Goal: Find contact information: Find contact information

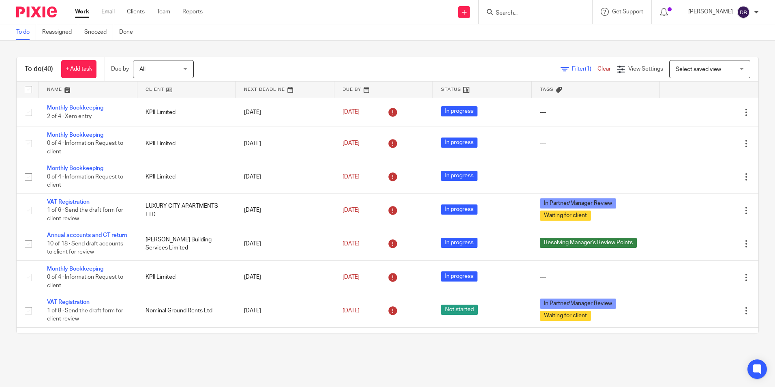
scroll to position [689, 0]
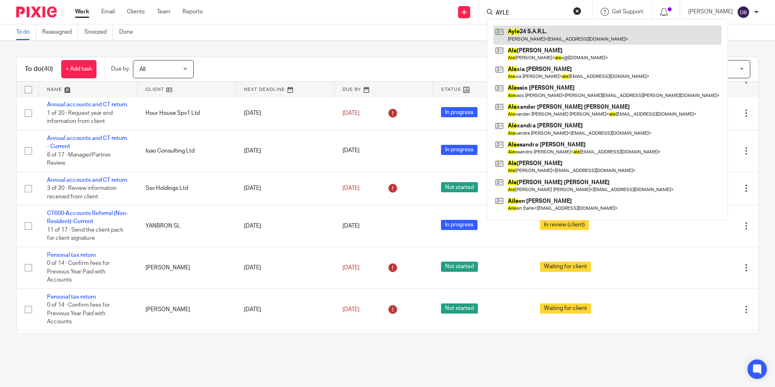
type input "AYLE"
click at [521, 32] on link at bounding box center [607, 35] width 228 height 19
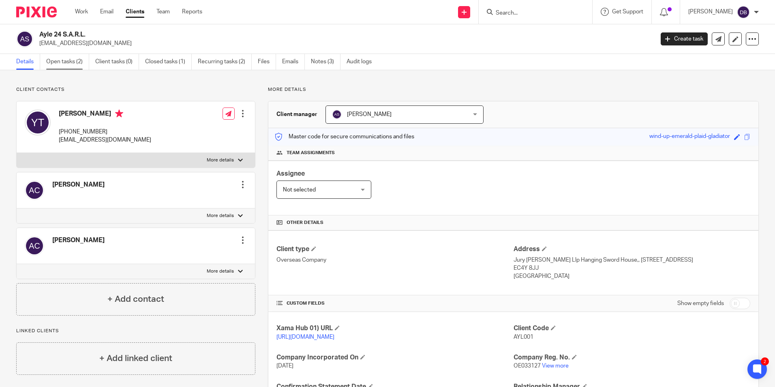
click at [82, 64] on link "Open tasks (2)" at bounding box center [67, 62] width 43 height 16
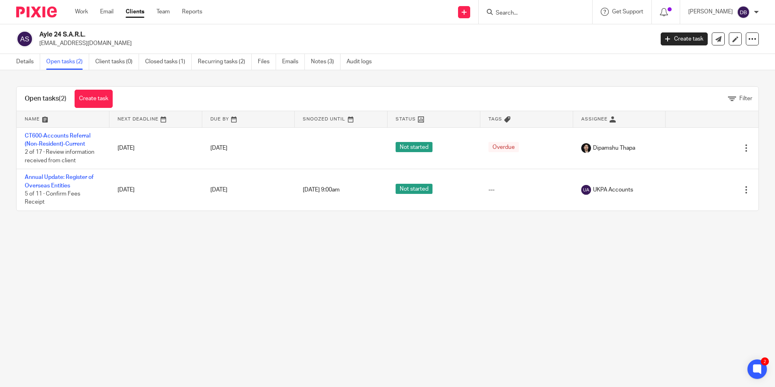
drag, startPoint x: 38, startPoint y: 34, endPoint x: 90, endPoint y: 32, distance: 52.3
click at [90, 32] on div "Ayle 24 S.A.R.L. [EMAIL_ADDRESS][DOMAIN_NAME]" at bounding box center [332, 38] width 632 height 17
copy h2 "Ayle 24 S.A.R.L."
drag, startPoint x: 96, startPoint y: 44, endPoint x: 39, endPoint y: 48, distance: 57.7
click at [39, 48] on div "Ayle 24 S.A.R.L. [EMAIL_ADDRESS][DOMAIN_NAME] Create task Update from Companies…" at bounding box center [387, 39] width 775 height 30
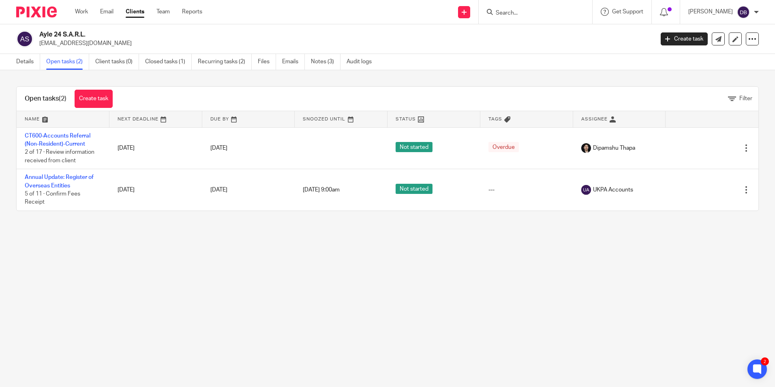
copy p "[EMAIL_ADDRESS][DOMAIN_NAME]"
